Goal: Transaction & Acquisition: Purchase product/service

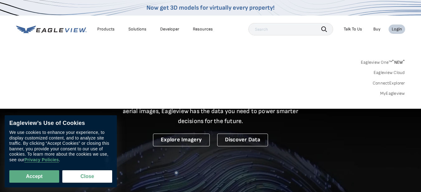
click at [389, 94] on link "MyEagleview" at bounding box center [392, 94] width 25 height 6
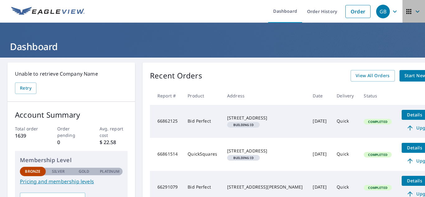
click at [405, 12] on icon "button" at bounding box center [408, 11] width 7 height 7
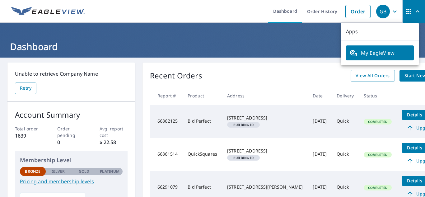
click at [392, 11] on icon "button" at bounding box center [394, 11] width 7 height 7
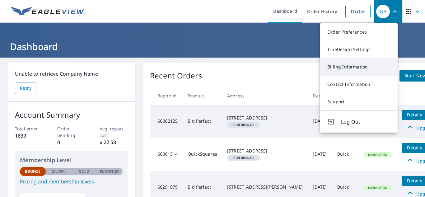
click at [362, 67] on link "Billing Information" at bounding box center [359, 66] width 78 height 17
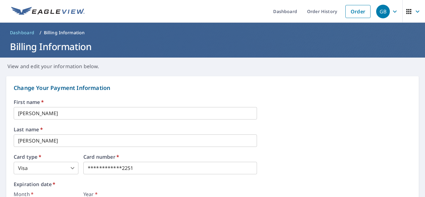
click at [73, 169] on body "**********" at bounding box center [212, 98] width 425 height 197
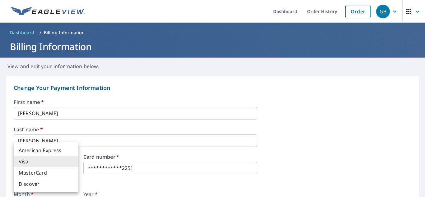
click at [60, 173] on li "MasterCard" at bounding box center [46, 172] width 65 height 11
type input "3"
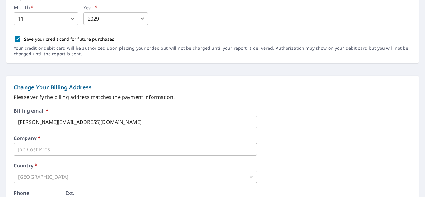
scroll to position [311, 0]
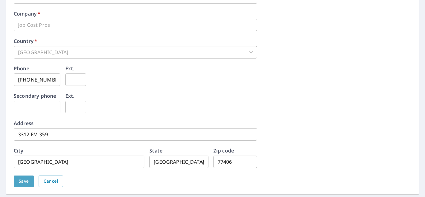
click at [28, 183] on span "Save" at bounding box center [24, 182] width 10 height 8
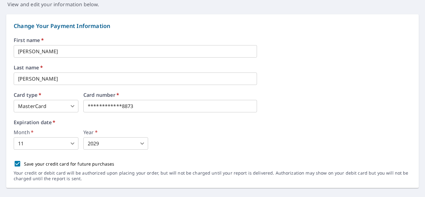
scroll to position [0, 0]
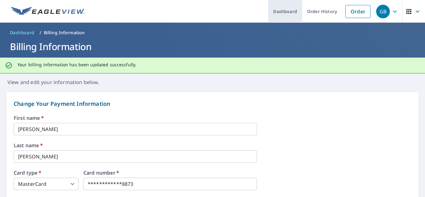
click at [289, 11] on link "Dashboard" at bounding box center [285, 11] width 34 height 23
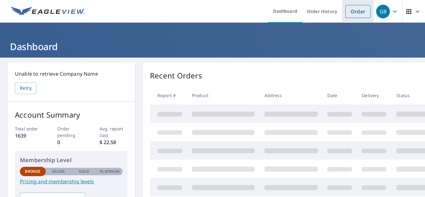
click at [356, 10] on link "Order" at bounding box center [358, 11] width 25 height 13
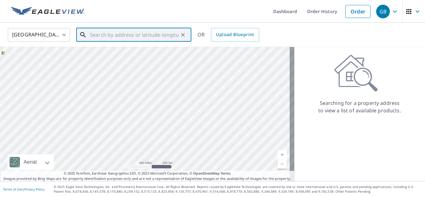
click at [113, 35] on input "text" at bounding box center [134, 34] width 89 height 17
click at [121, 36] on input "text" at bounding box center [134, 34] width 89 height 17
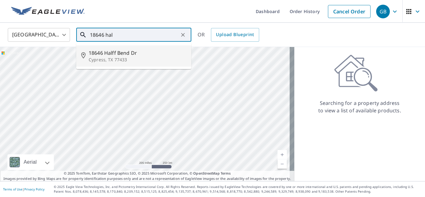
click at [122, 55] on span "18646 Halff Bend Dr" at bounding box center [138, 52] width 98 height 7
type input "[STREET_ADDRESS]"
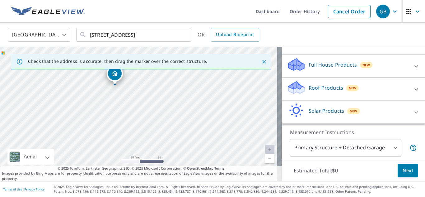
scroll to position [62, 0]
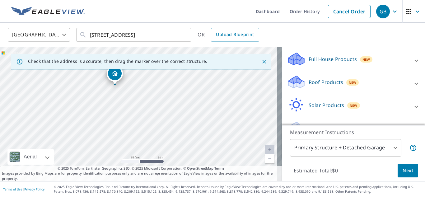
click at [332, 86] on div "Roof Products New" at bounding box center [348, 84] width 122 height 18
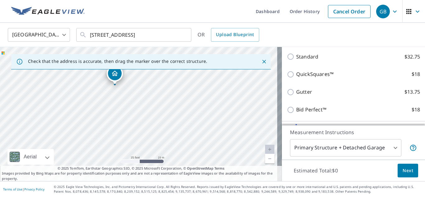
scroll to position [156, 0]
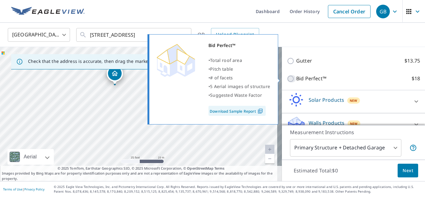
click at [287, 77] on input "Bid Perfect™ $18" at bounding box center [291, 78] width 9 height 7
checkbox input "true"
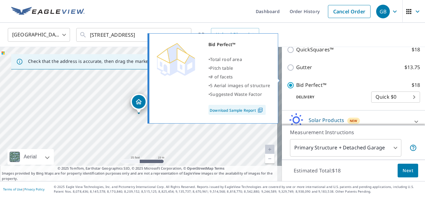
scroll to position [162, 0]
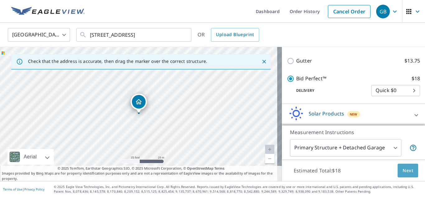
click at [403, 169] on span "Next" at bounding box center [408, 171] width 11 height 8
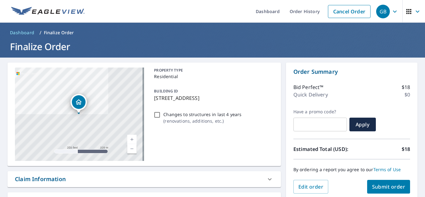
click at [377, 184] on span "Submit order" at bounding box center [388, 186] width 33 height 7
checkbox input "true"
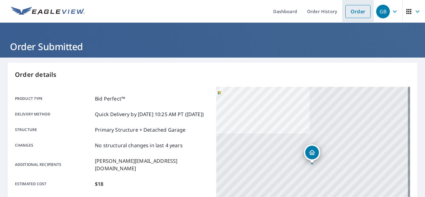
click at [354, 11] on link "Order" at bounding box center [358, 11] width 25 height 13
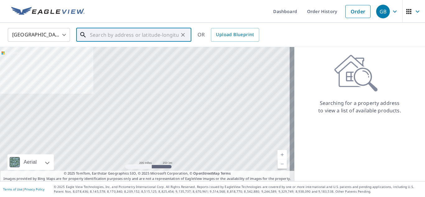
click at [114, 36] on input "text" at bounding box center [134, 34] width 89 height 17
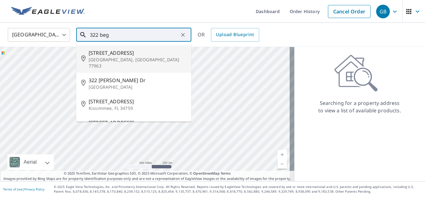
click at [116, 58] on p "[GEOGRAPHIC_DATA], [GEOGRAPHIC_DATA] 77963" at bounding box center [138, 63] width 98 height 12
type input "[STREET_ADDRESS]"
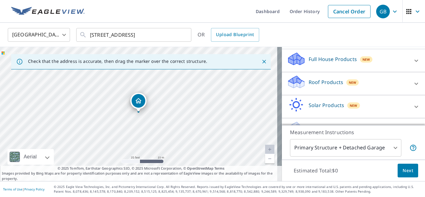
scroll to position [78, 0]
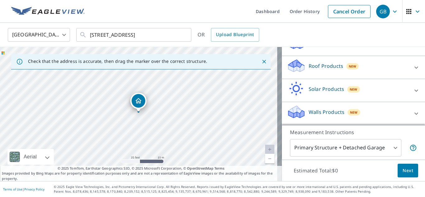
click at [332, 69] on p "Roof Products" at bounding box center [326, 65] width 35 height 7
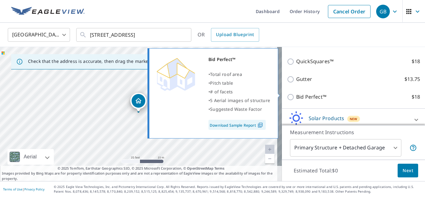
scroll to position [141, 0]
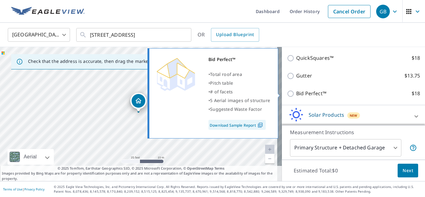
click at [287, 93] on input "Bid Perfect™ $18" at bounding box center [291, 93] width 9 height 7
checkbox input "true"
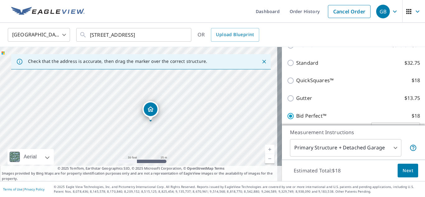
scroll to position [156, 0]
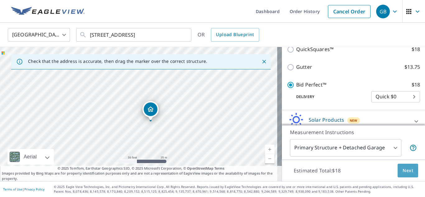
click at [405, 172] on span "Next" at bounding box center [408, 171] width 11 height 8
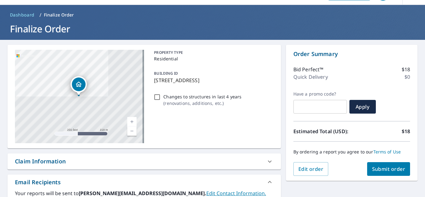
scroll to position [31, 0]
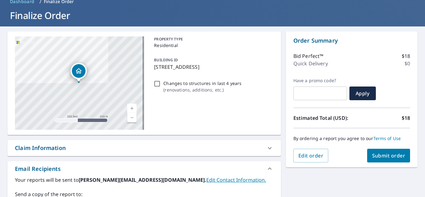
click at [155, 83] on input "Changes to structures in last 4 years ( renovations, additions, etc. )" at bounding box center [157, 83] width 7 height 7
checkbox input "true"
click at [385, 157] on span "Submit order" at bounding box center [388, 155] width 33 height 7
checkbox input "true"
